Goal: Task Accomplishment & Management: Use online tool/utility

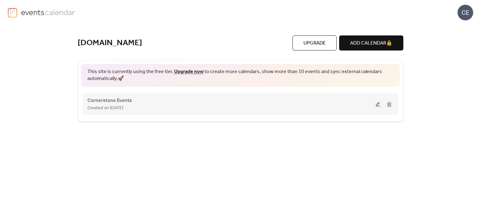
click at [376, 106] on button at bounding box center [377, 103] width 9 height 9
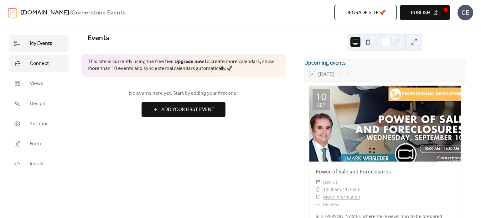
click at [44, 67] on span "Connect" at bounding box center [39, 64] width 19 height 8
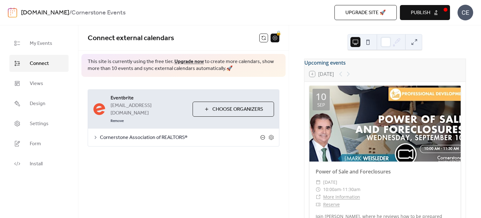
click at [262, 135] on icon at bounding box center [262, 137] width 5 height 5
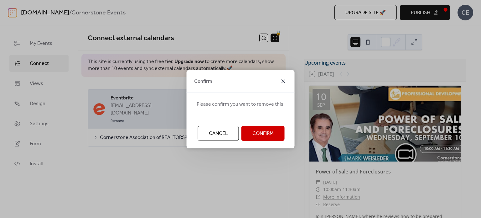
click at [280, 84] on icon at bounding box center [283, 81] width 8 height 8
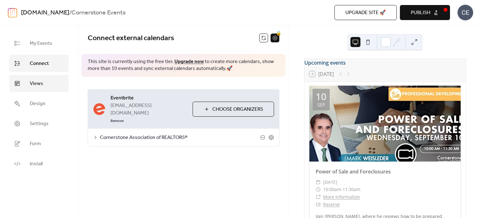
click at [41, 86] on span "Views" at bounding box center [36, 84] width 13 height 8
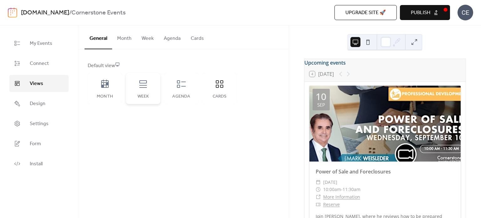
click at [146, 91] on div "Week" at bounding box center [143, 88] width 34 height 31
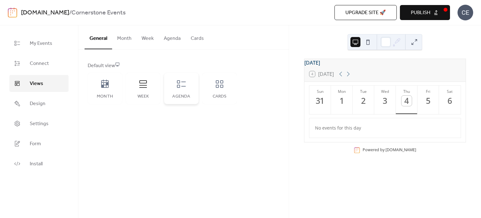
click at [190, 95] on div "Agenda" at bounding box center [181, 96] width 22 height 5
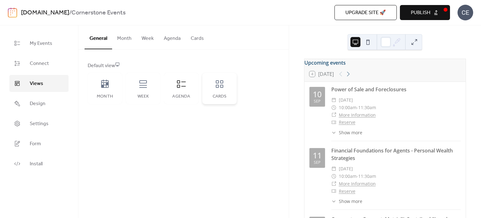
click at [212, 95] on div "Cards" at bounding box center [219, 96] width 22 height 5
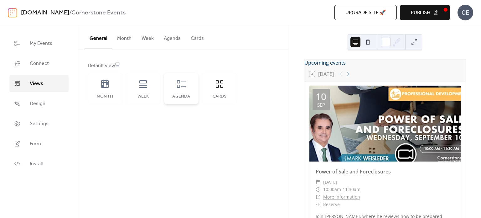
click at [174, 79] on div "Agenda" at bounding box center [181, 88] width 34 height 31
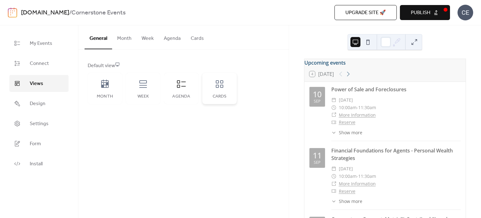
click at [214, 80] on icon at bounding box center [219, 84] width 10 height 10
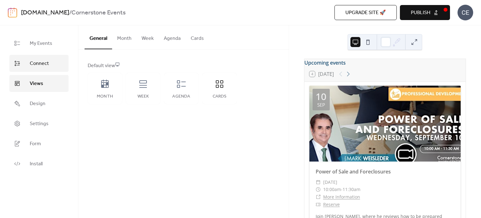
click at [48, 62] on span "Connect" at bounding box center [39, 64] width 19 height 8
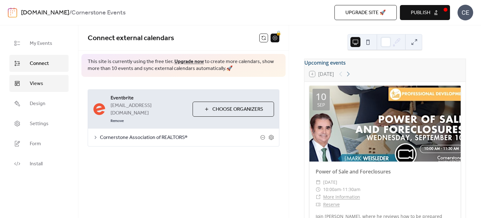
click at [46, 82] on link "Views" at bounding box center [38, 83] width 59 height 17
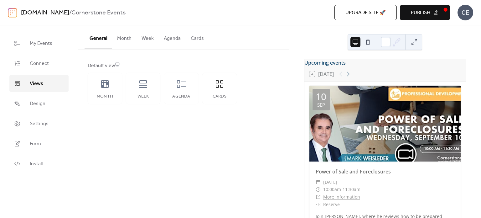
click at [126, 37] on button "Month" at bounding box center [124, 36] width 24 height 23
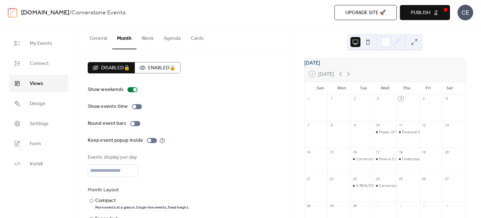
click at [338, 27] on div "[DATE] 4 [DATE] Sun Mon Tue Wed Thu Fri Sat 31 1 2 3 4 5 6 7 8 9 10 Power of Sa…" at bounding box center [385, 121] width 192 height 192
click at [341, 20] on button "Upgrade site 🚀" at bounding box center [365, 12] width 62 height 15
click at [197, 42] on button "Cards" at bounding box center [197, 36] width 23 height 23
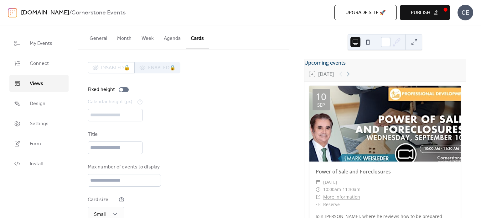
click at [355, 14] on span "Upgrade site 🚀" at bounding box center [365, 13] width 40 height 8
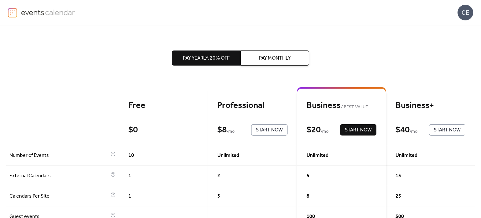
click at [265, 62] on span "Pay Monthly" at bounding box center [275, 58] width 32 height 8
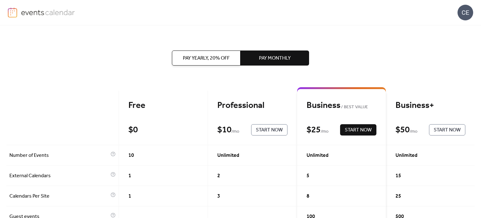
click at [208, 54] on span "Pay Yearly, 20% off" at bounding box center [206, 58] width 47 height 8
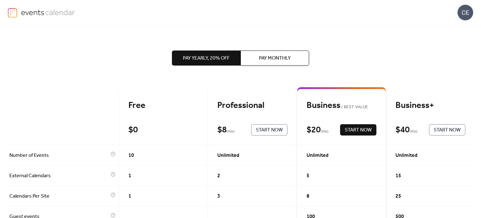
click at [275, 55] on span "Pay Monthly" at bounding box center [275, 58] width 32 height 8
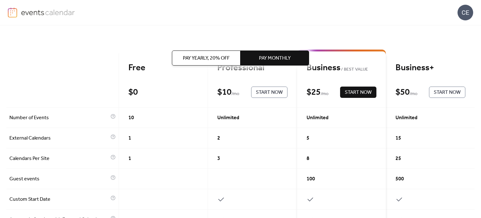
scroll to position [36, 0]
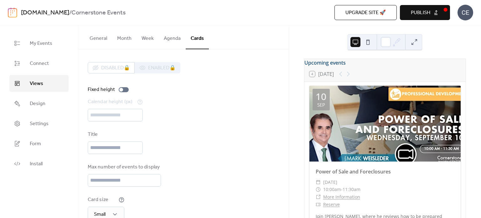
click at [27, 26] on div "My Events Connect Views Design Settings Form Install" at bounding box center [39, 121] width 78 height 192
click at [43, 28] on div "My Events Connect Views Design Settings Form Install" at bounding box center [39, 121] width 78 height 192
click at [125, 42] on button "Month" at bounding box center [124, 36] width 24 height 23
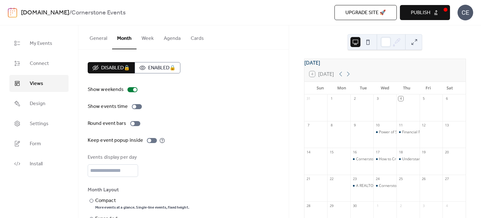
click at [191, 39] on button "Cards" at bounding box center [197, 36] width 23 height 23
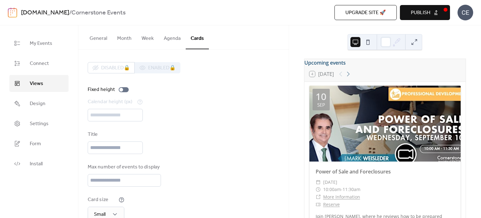
scroll to position [61, 0]
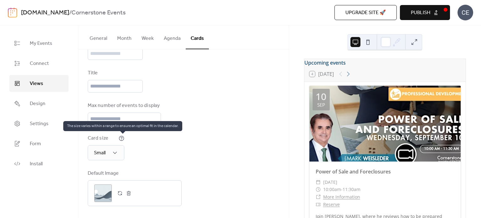
click at [122, 139] on icon at bounding box center [122, 138] width 6 height 6
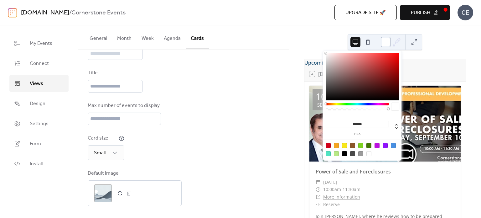
click at [386, 45] on div at bounding box center [386, 42] width 10 height 10
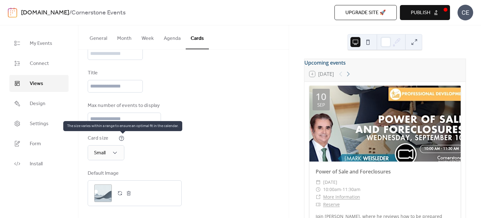
drag, startPoint x: 138, startPoint y: 138, endPoint x: 122, endPoint y: 136, distance: 15.8
click at [122, 136] on div "Card size Small" at bounding box center [184, 147] width 192 height 26
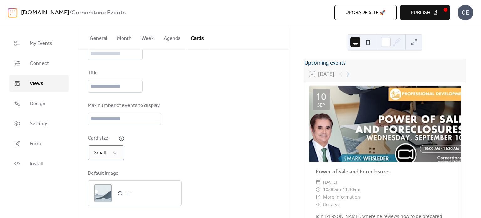
click at [137, 157] on div "Card size Small" at bounding box center [184, 147] width 192 height 26
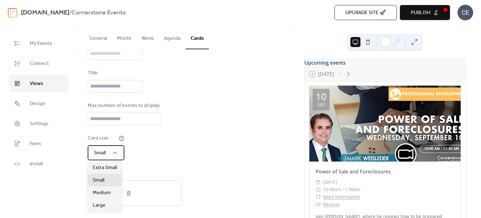
click at [116, 152] on icon at bounding box center [115, 152] width 6 height 6
